Goal: Transaction & Acquisition: Download file/media

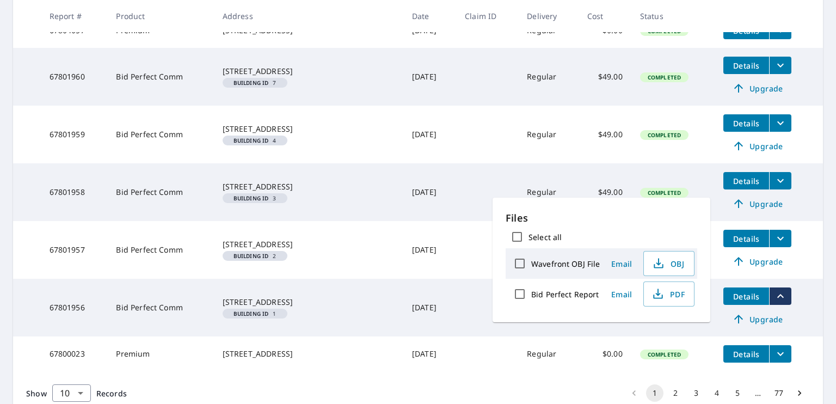
scroll to position [333, 0]
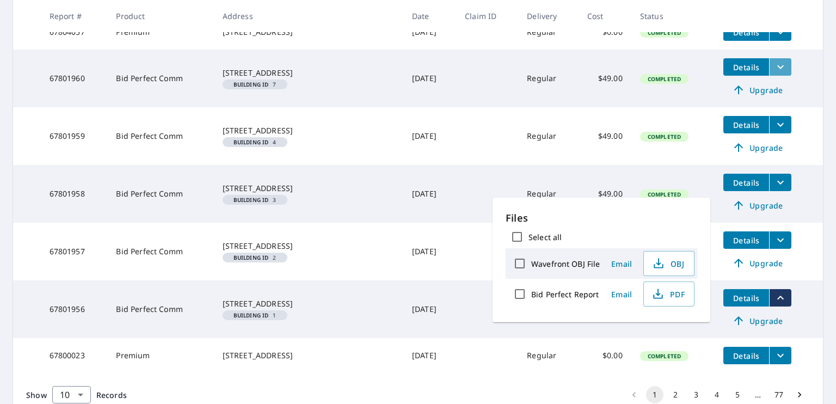
click at [774, 73] on icon "filesDropdownBtn-67801960" at bounding box center [780, 66] width 13 height 13
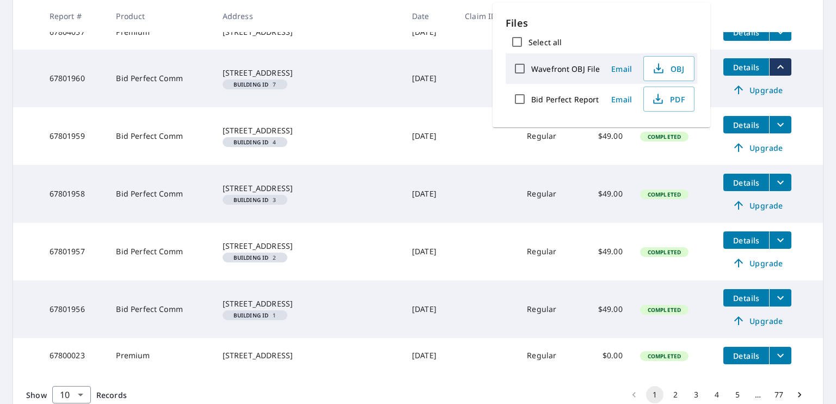
click at [673, 105] on span "PDF" at bounding box center [668, 99] width 35 height 13
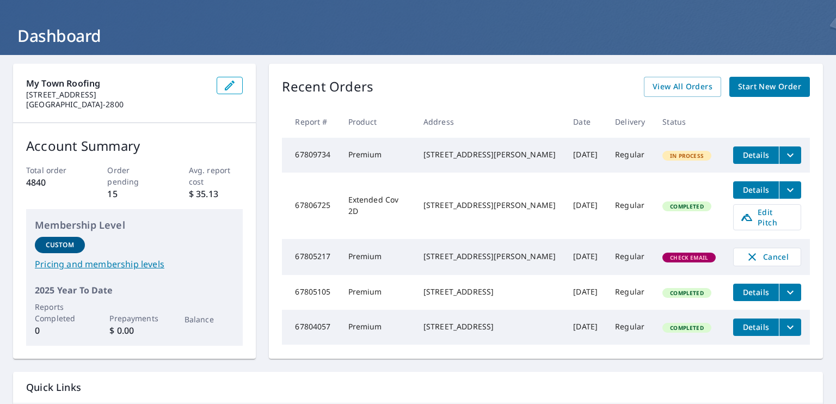
scroll to position [39, 0]
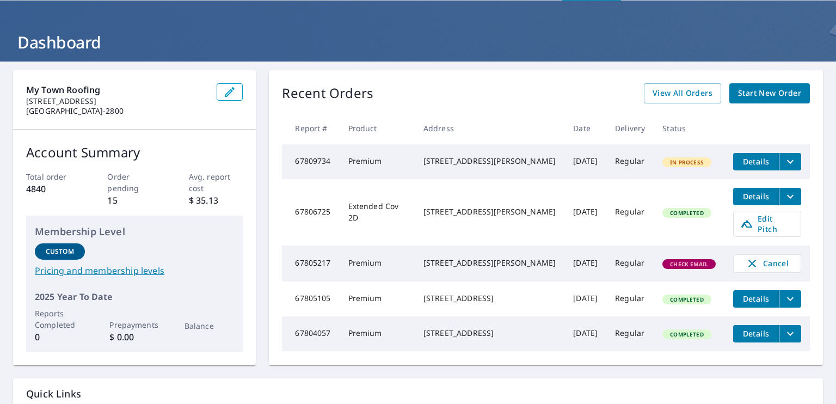
click at [688, 101] on link "View All Orders" at bounding box center [682, 93] width 77 height 20
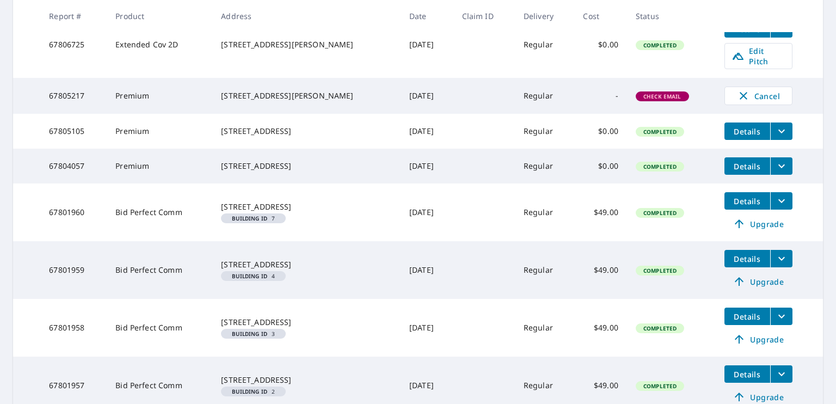
scroll to position [266, 0]
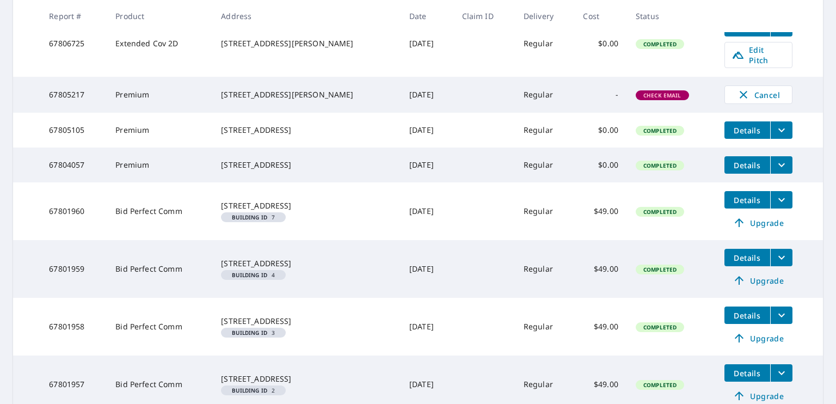
click at [775, 206] on icon "filesDropdownBtn-67801960" at bounding box center [781, 199] width 13 height 13
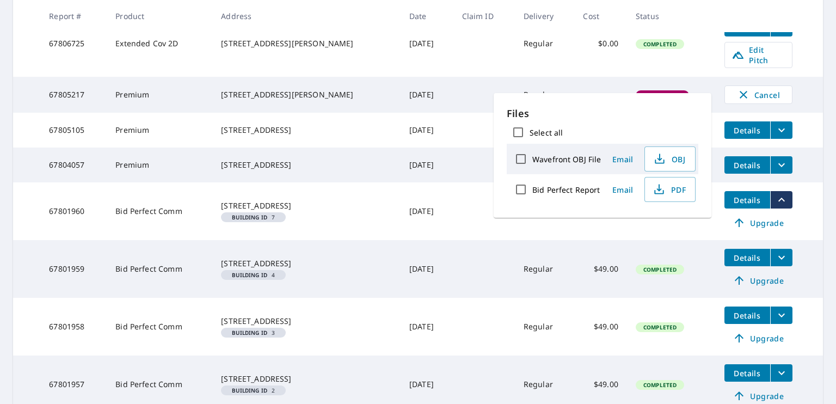
click at [661, 193] on icon "button" at bounding box center [658, 192] width 9 height 4
